Goal: Information Seeking & Learning: Get advice/opinions

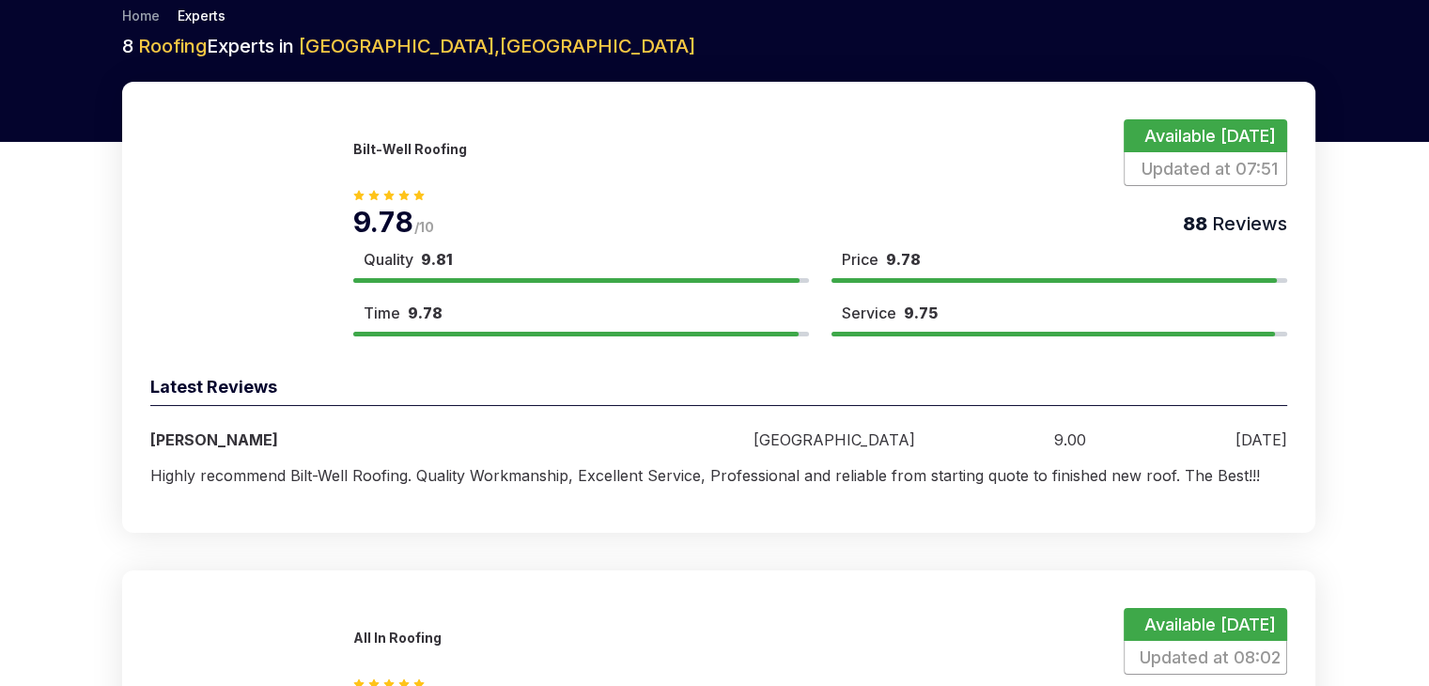
scroll to position [1509, 0]
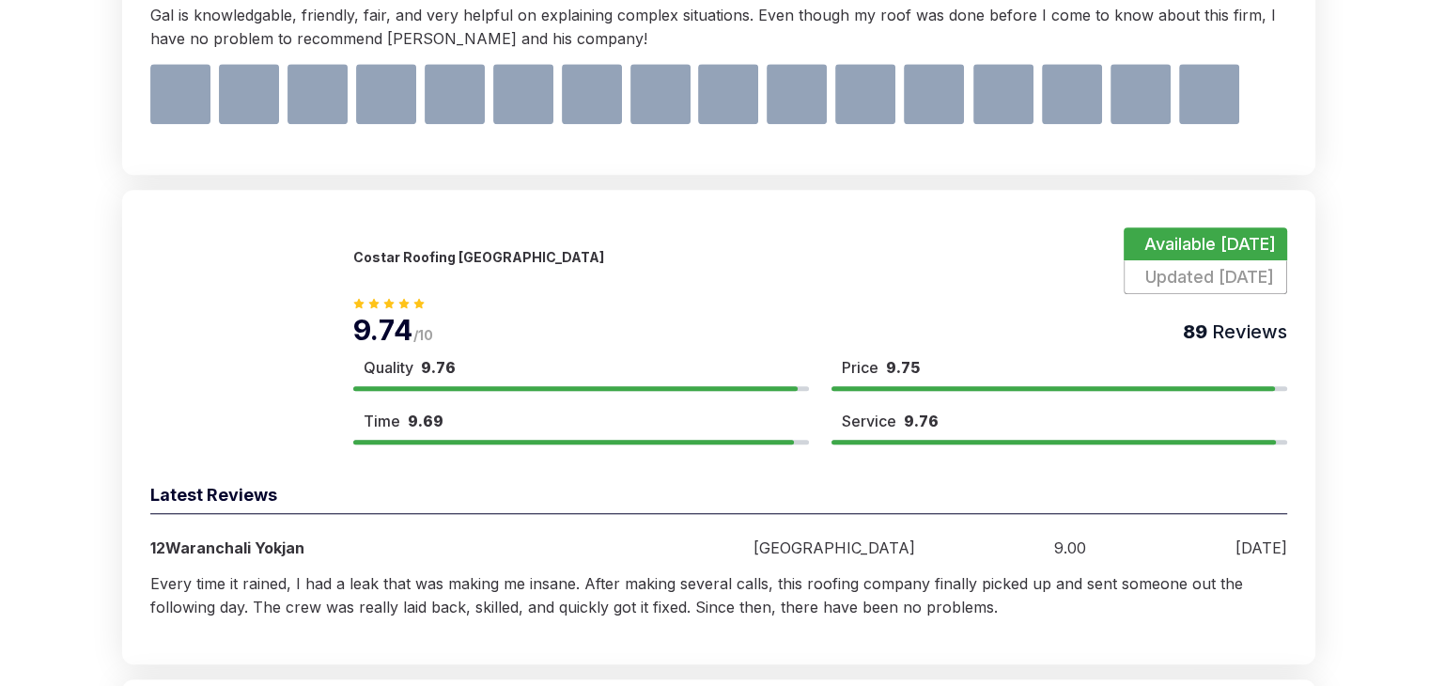
click at [642, 343] on div "9.74 /10 89 Reviews" at bounding box center [820, 320] width 934 height 53
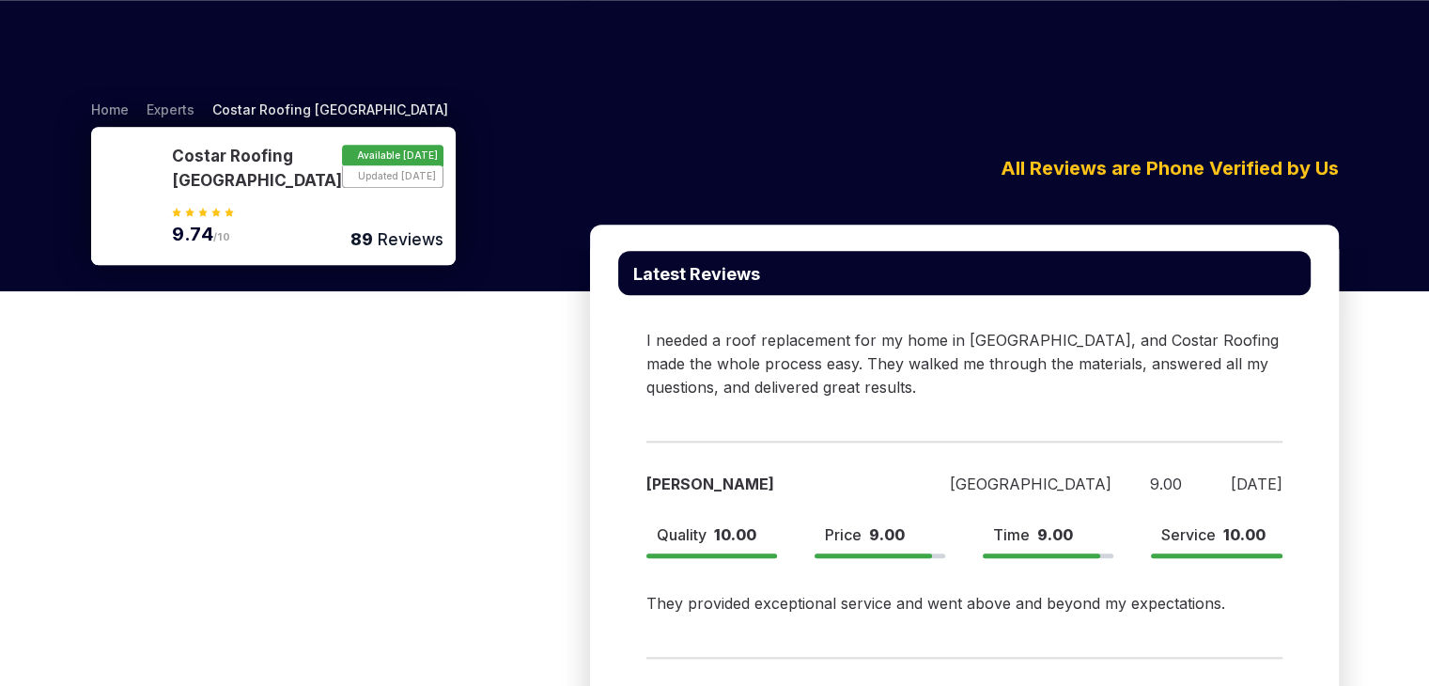
scroll to position [1160, 0]
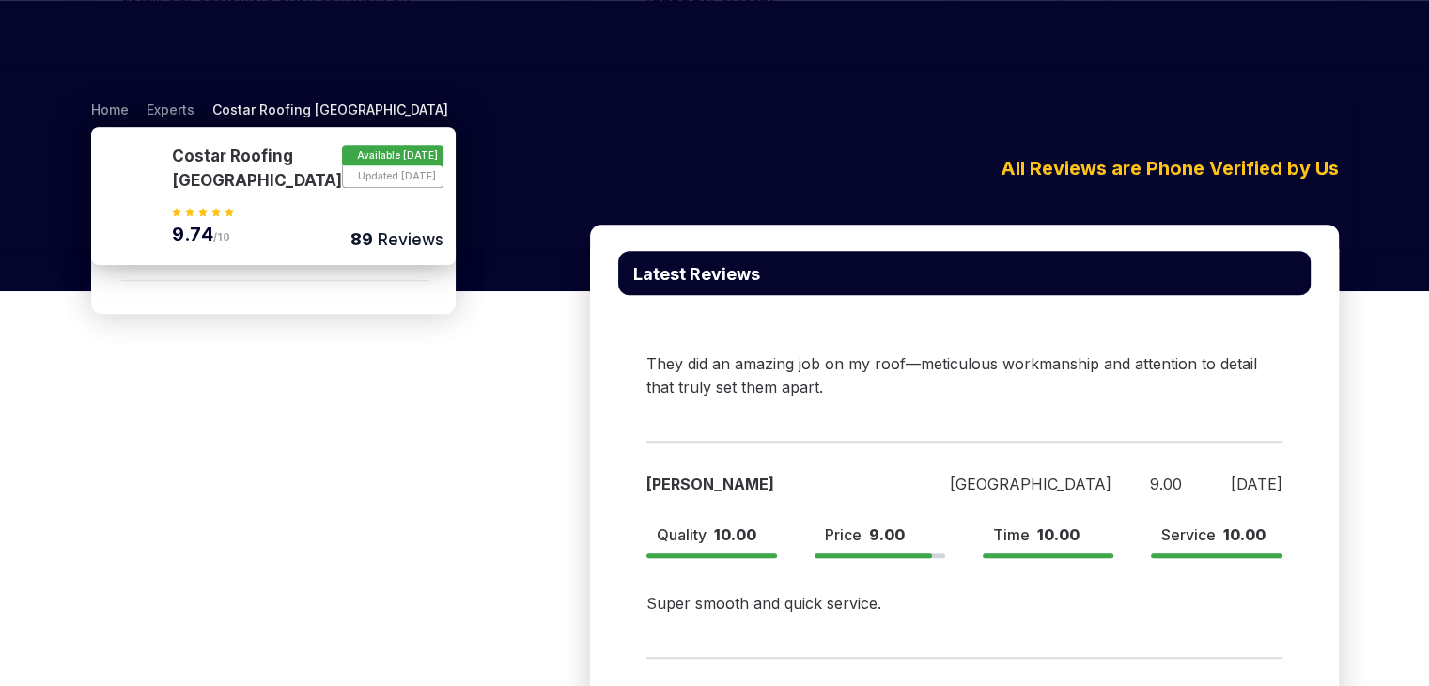
click at [749, 343] on div "They did an amazing job on my roof—meticulous workmanship and attention to deta…" at bounding box center [964, 359] width 636 height 81
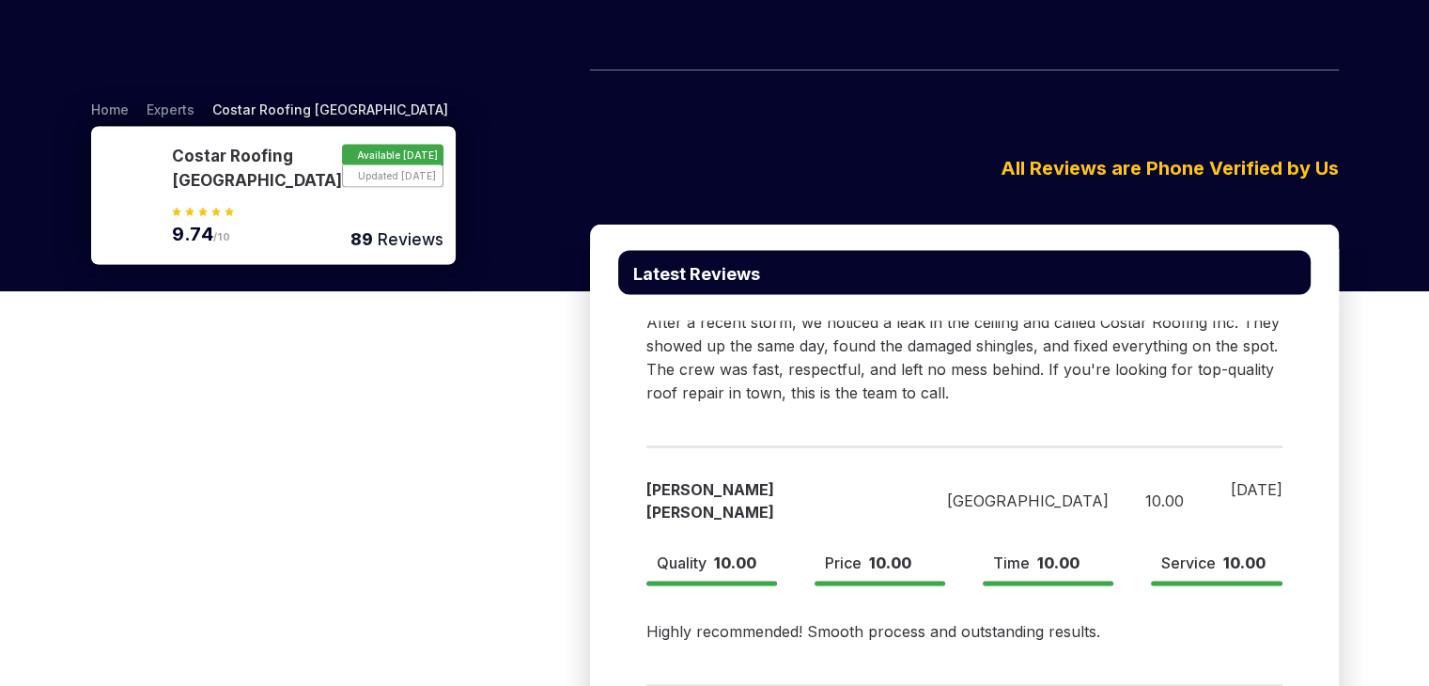
scroll to position [2007, 0]
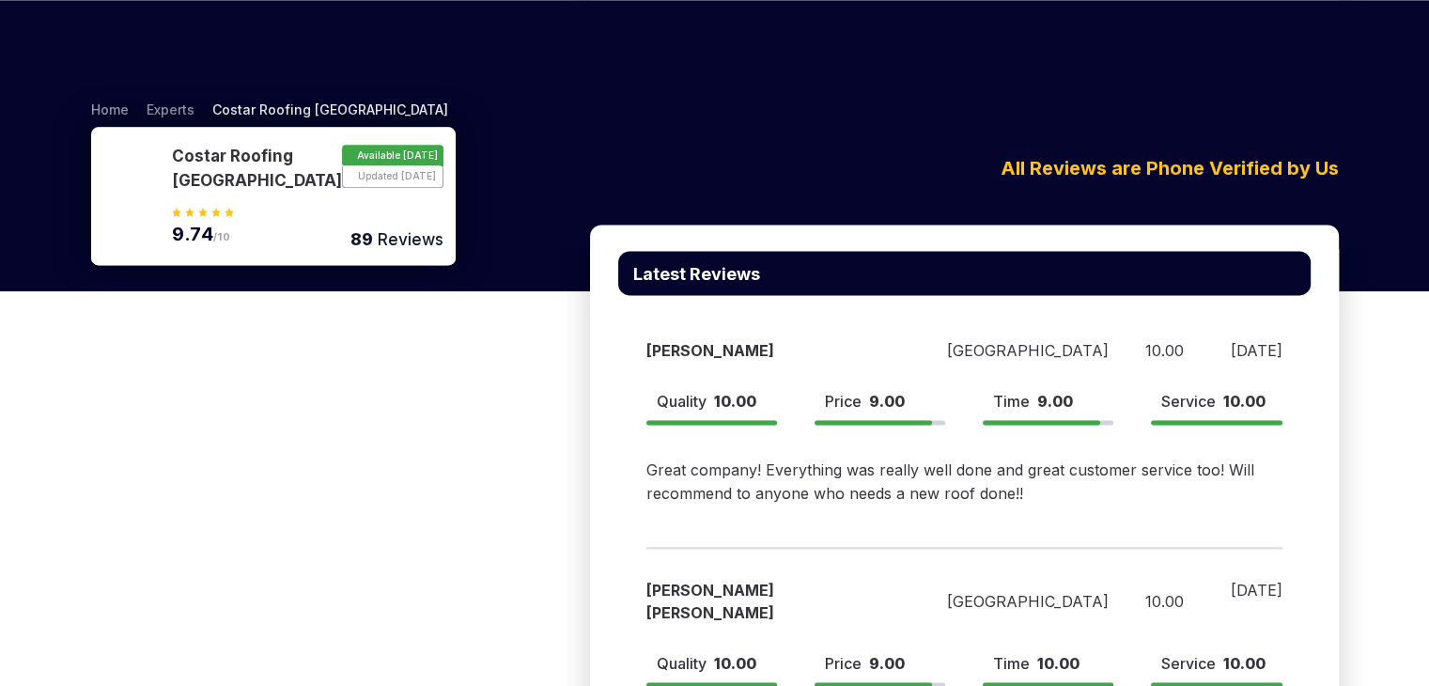
click at [662, 343] on div "[PERSON_NAME]" at bounding box center [773, 350] width 255 height 23
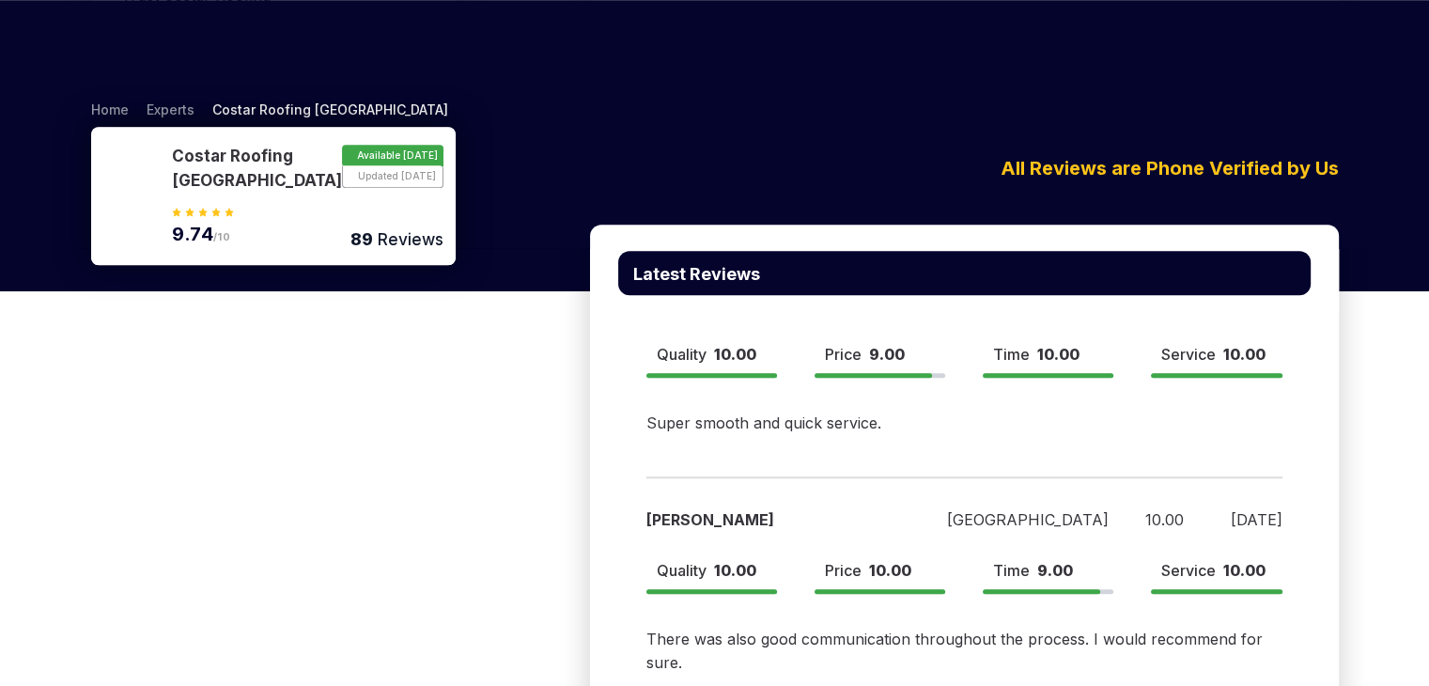
scroll to position [2031, 0]
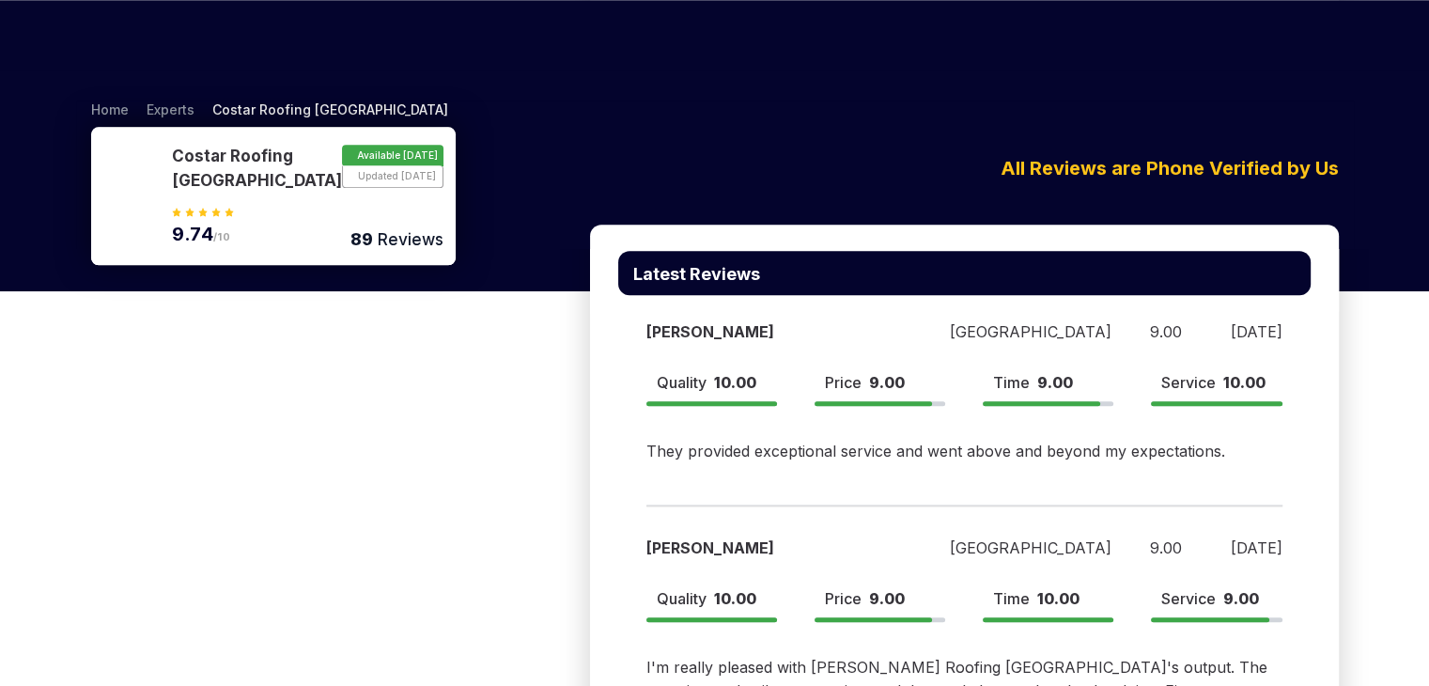
click at [635, 343] on div "[PERSON_NAME] [GEOGRAPHIC_DATA] 9.00 [DATE] Quality 10.00 Price 9.00 Time 9.00 …" at bounding box center [964, 381] width 692 height 216
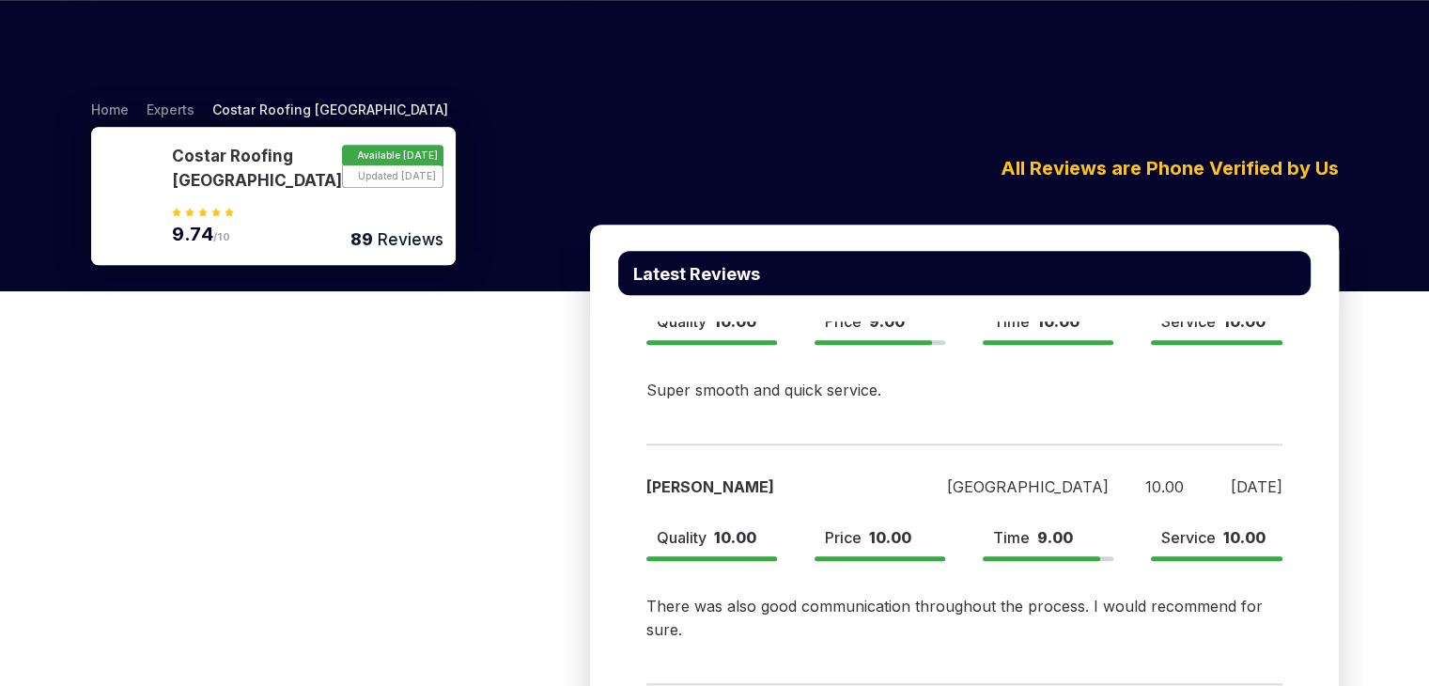
scroll to position [2556, 0]
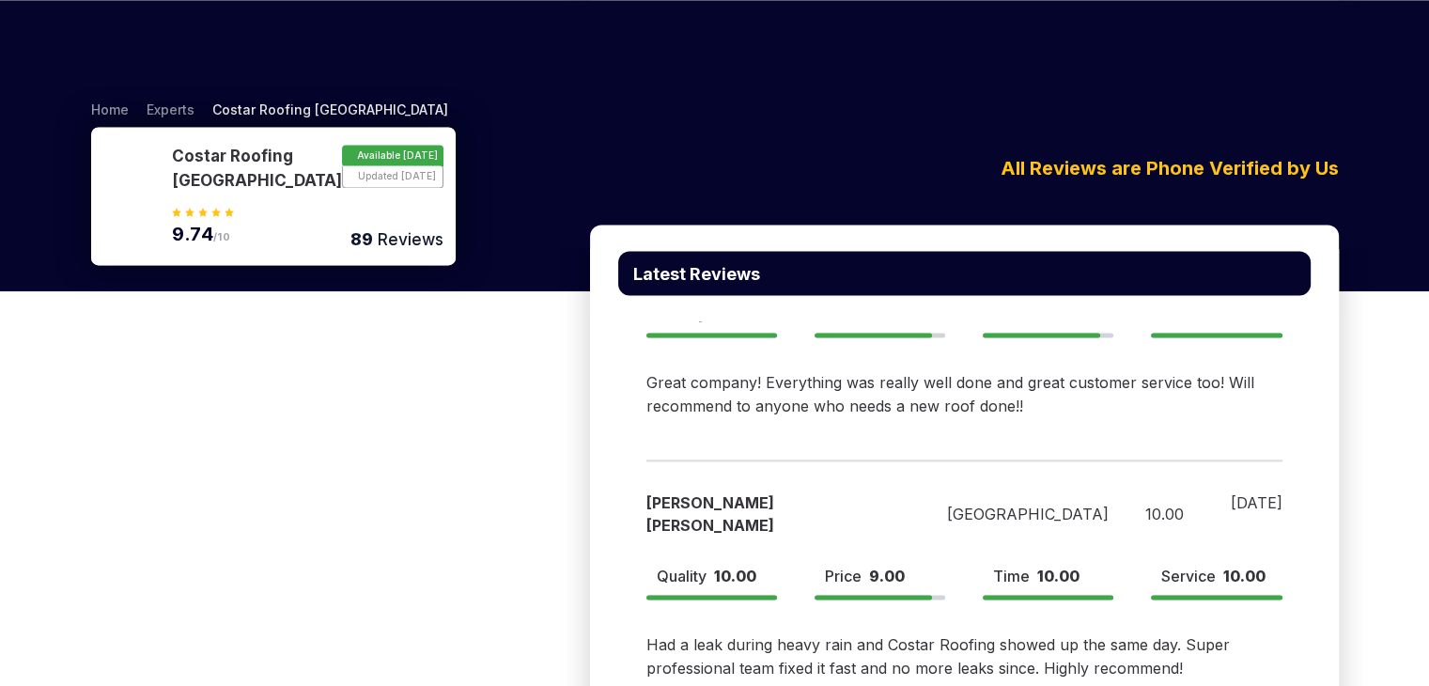
click at [713, 343] on div "Great company! Everything was really well done and great customer service too! …" at bounding box center [964, 377] width 636 height 81
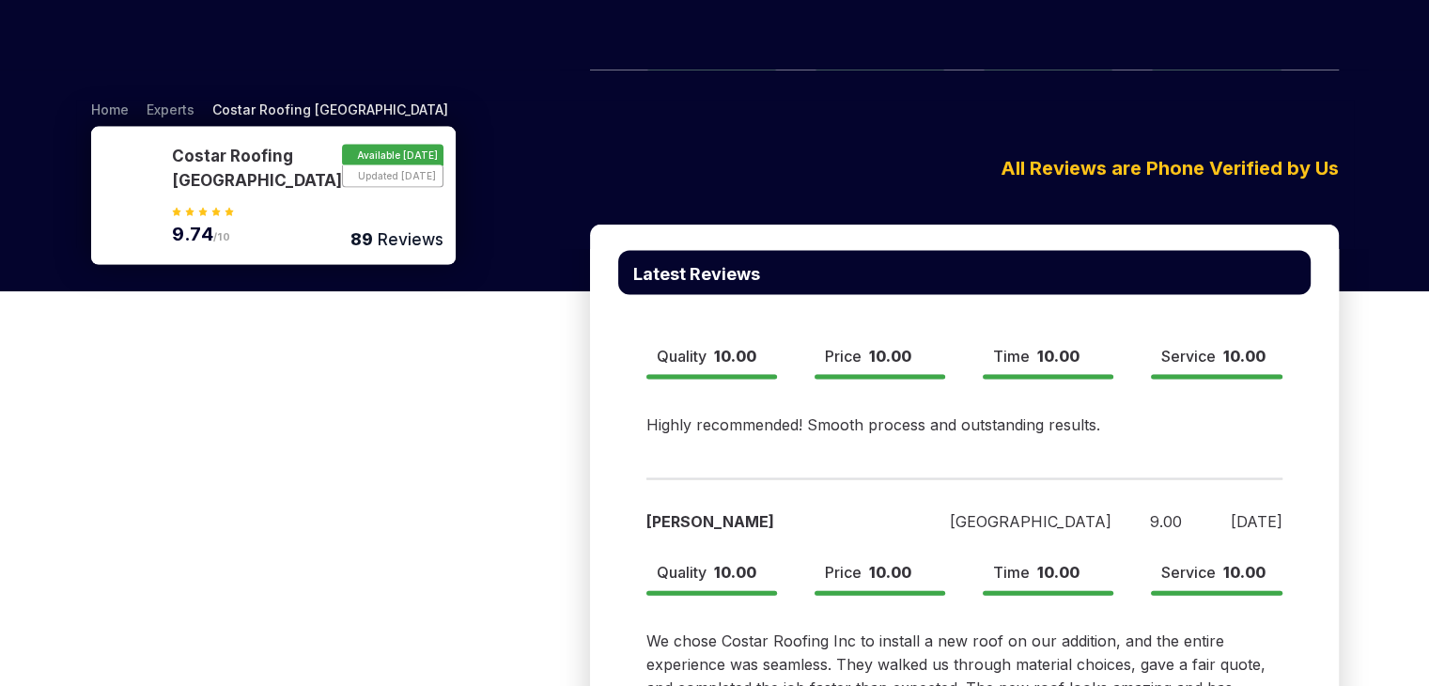
scroll to position [2013, 0]
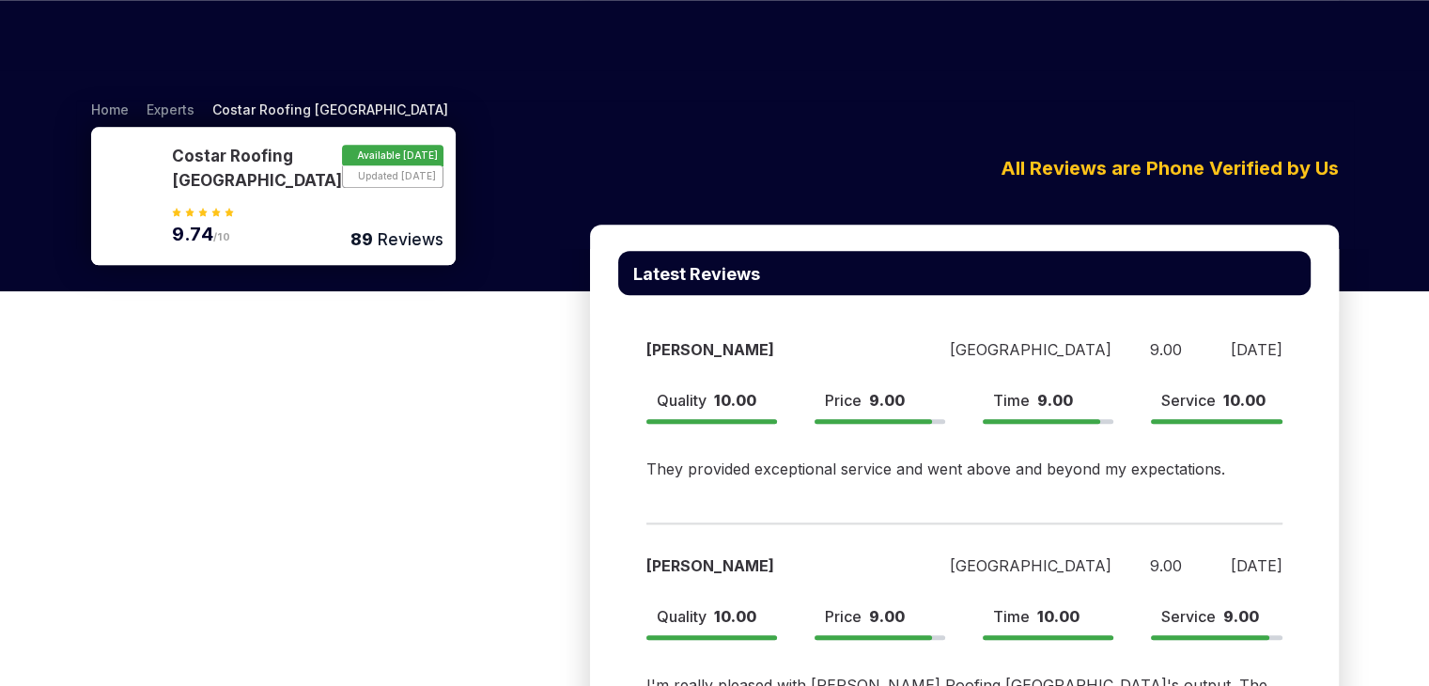
click at [667, 343] on div "[PERSON_NAME]" at bounding box center [773, 349] width 255 height 23
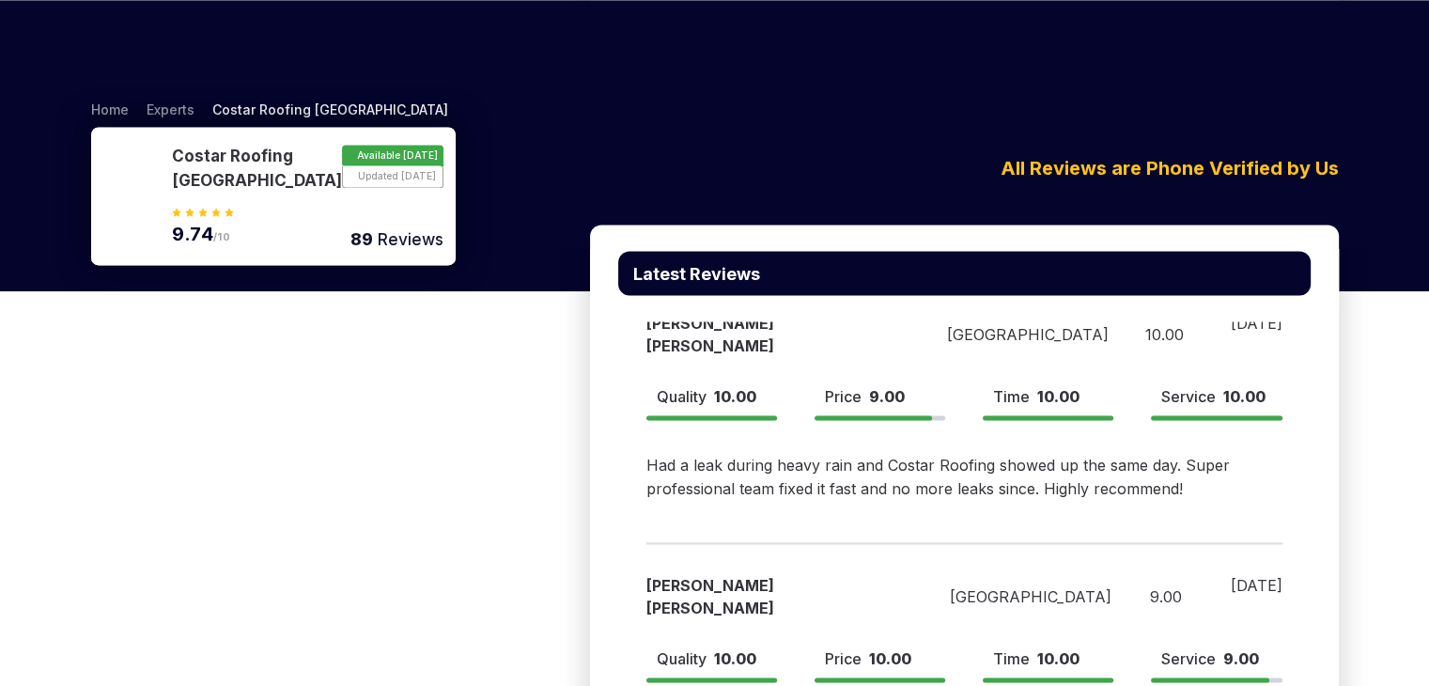
click at [730, 343] on div "[PERSON_NAME] [PERSON_NAME] [GEOGRAPHIC_DATA] 10.00 [DATE] Quality 10.00 Price …" at bounding box center [964, 396] width 692 height 262
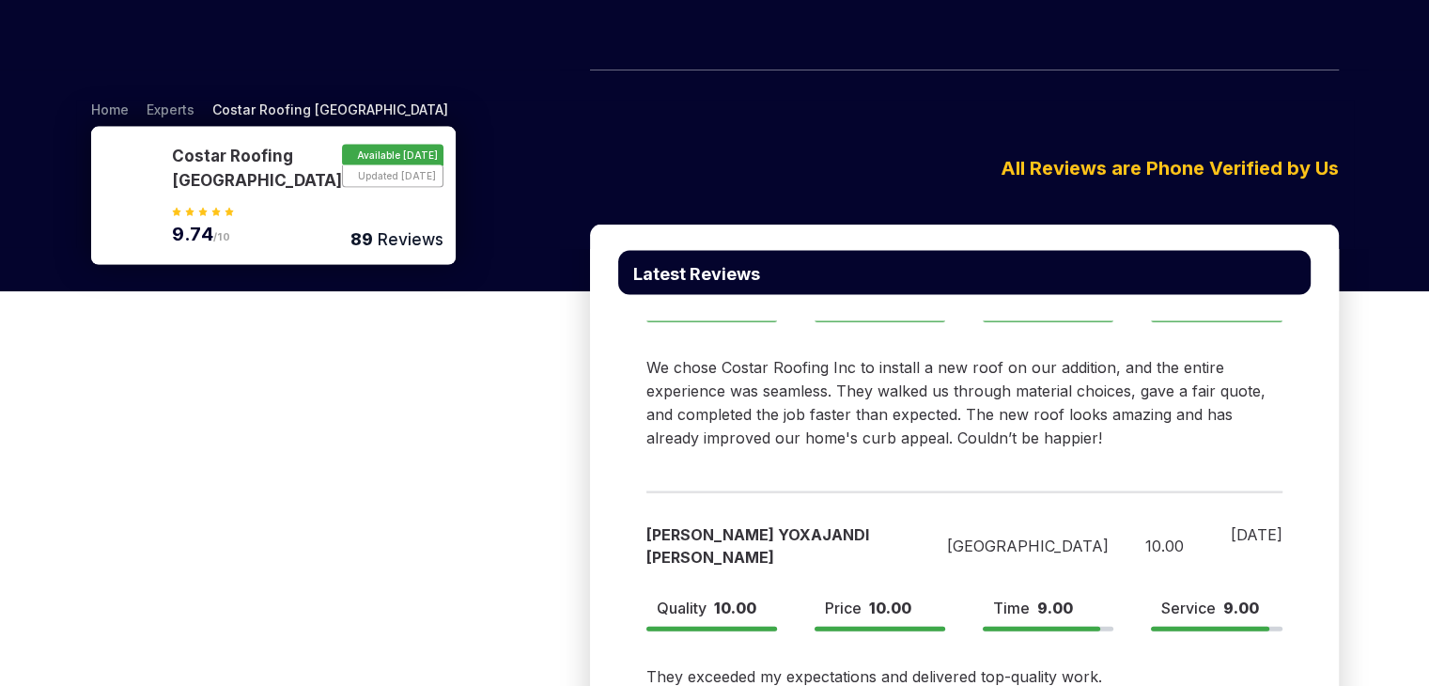
scroll to position [1646, 0]
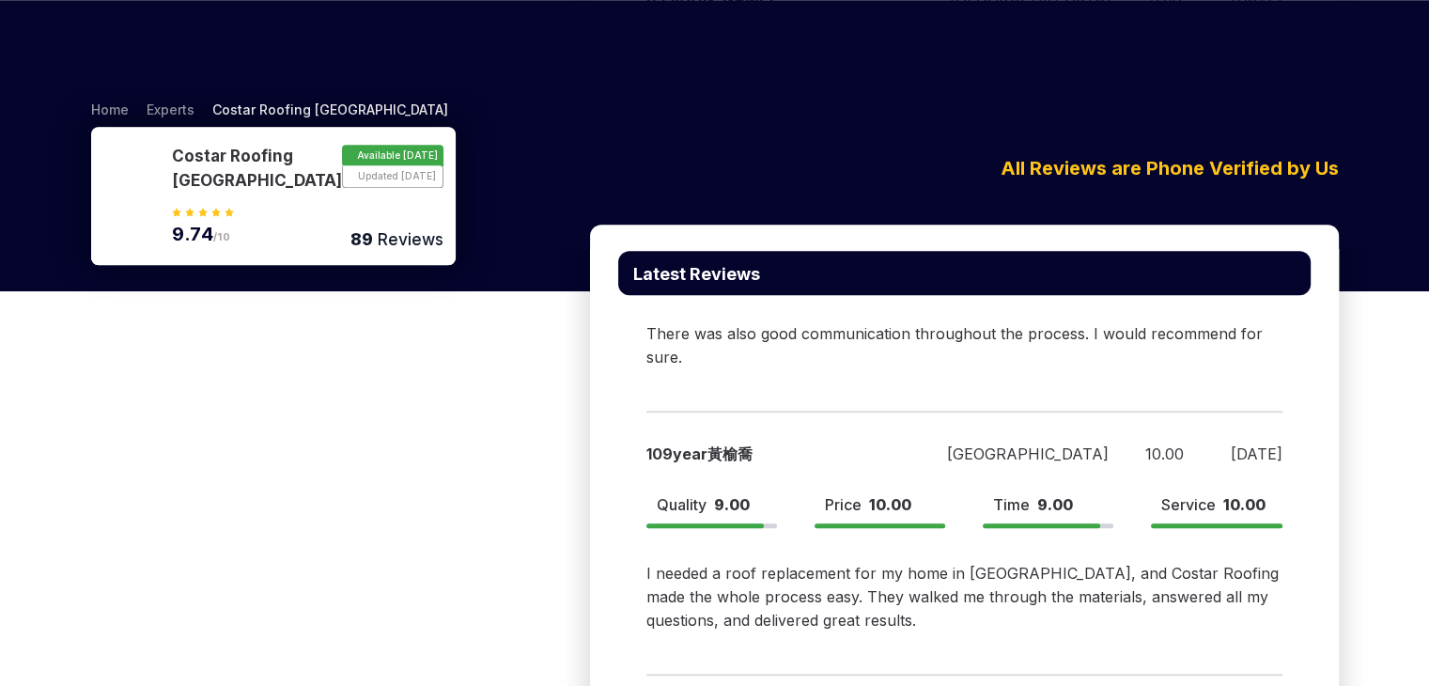
click at [729, 343] on div "There was also good communication throughout the process. I would recommend for…" at bounding box center [964, 345] width 636 height 47
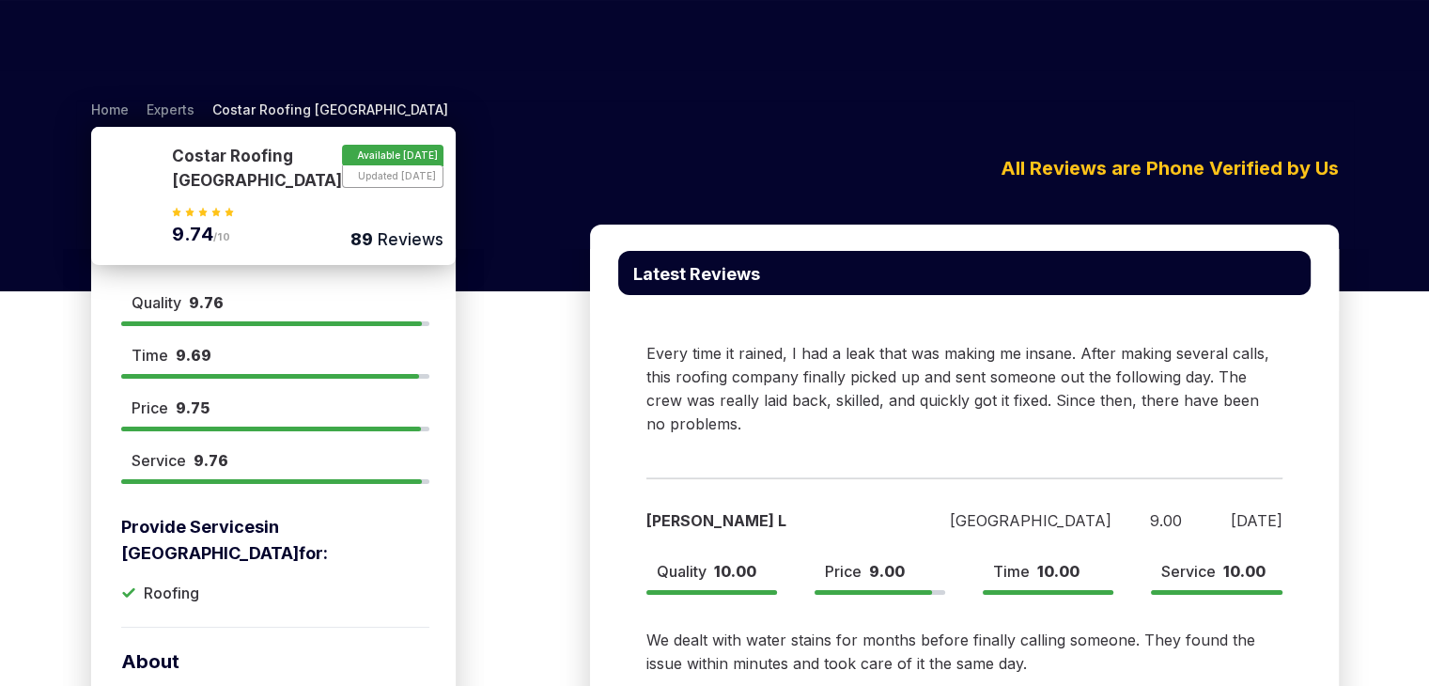
scroll to position [2101, 0]
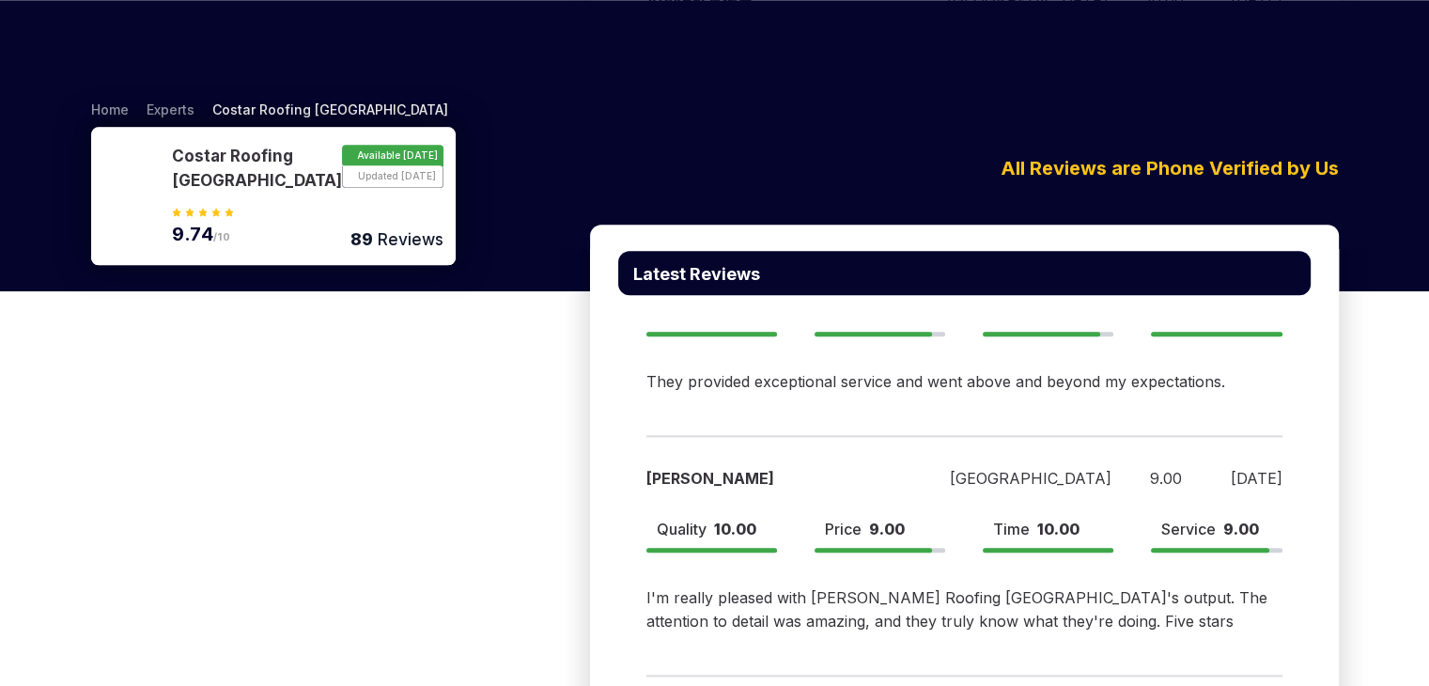
click at [633, 344] on div "[PERSON_NAME] [GEOGRAPHIC_DATA] 9.00 [DATE] Quality 10.00 Price 9.00 Time 9.00 …" at bounding box center [964, 312] width 692 height 216
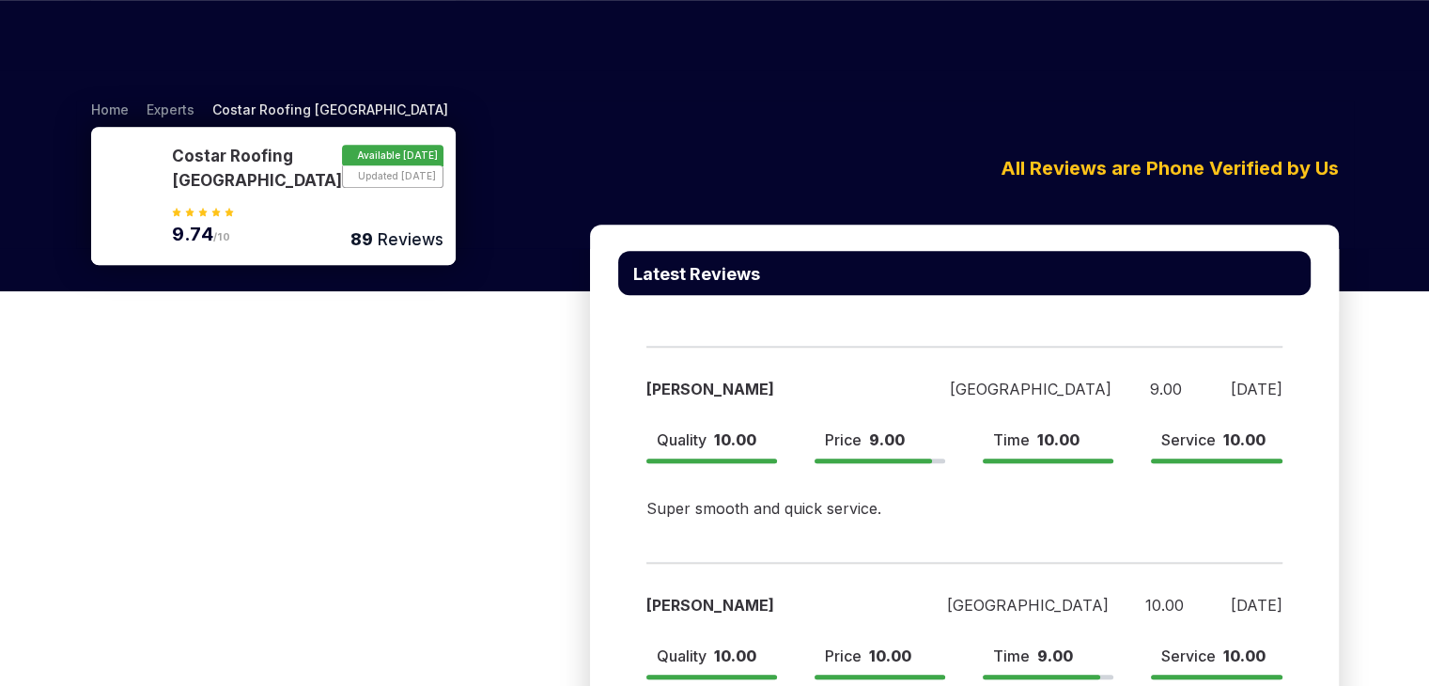
scroll to position [2933, 0]
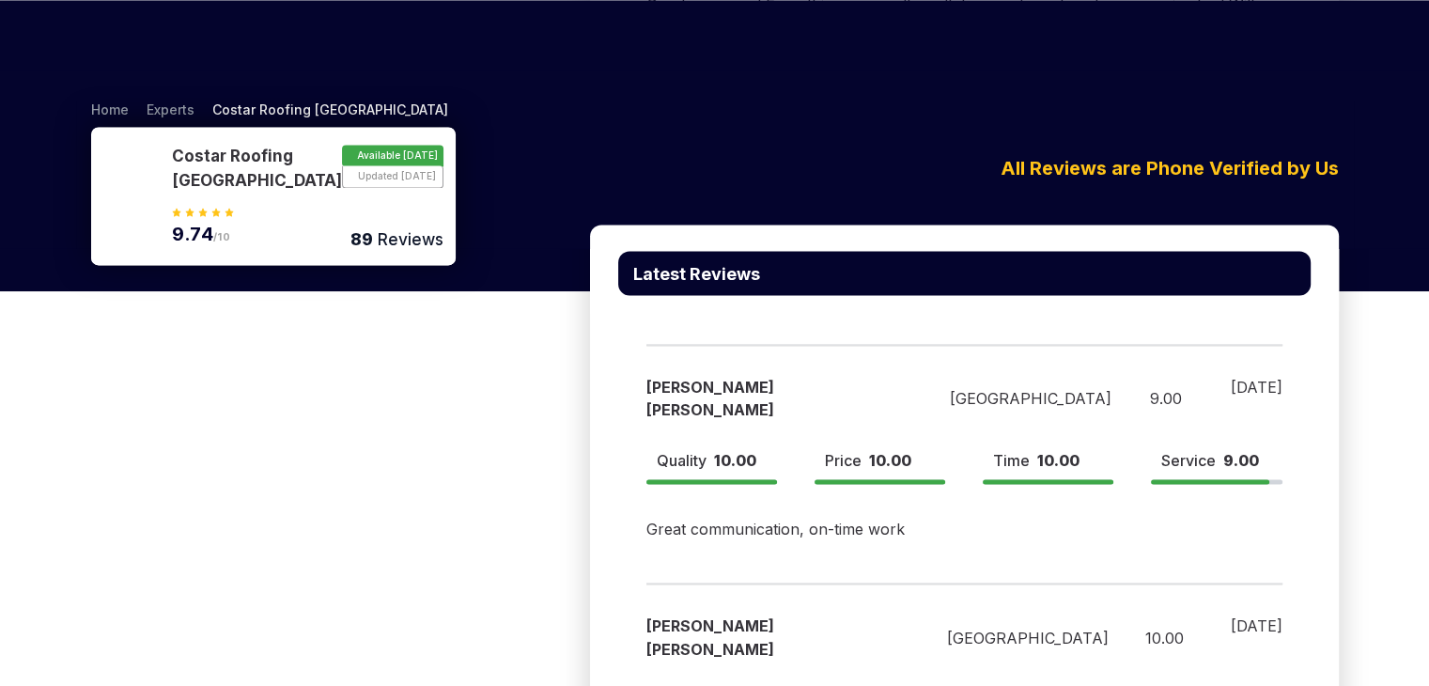
click at [1024, 343] on div "[PERSON_NAME] [PERSON_NAME] [GEOGRAPHIC_DATA] 9.00 [DATE] Quality 10.00 Price 1…" at bounding box center [964, 448] width 692 height 239
